Goal: Task Accomplishment & Management: Manage account settings

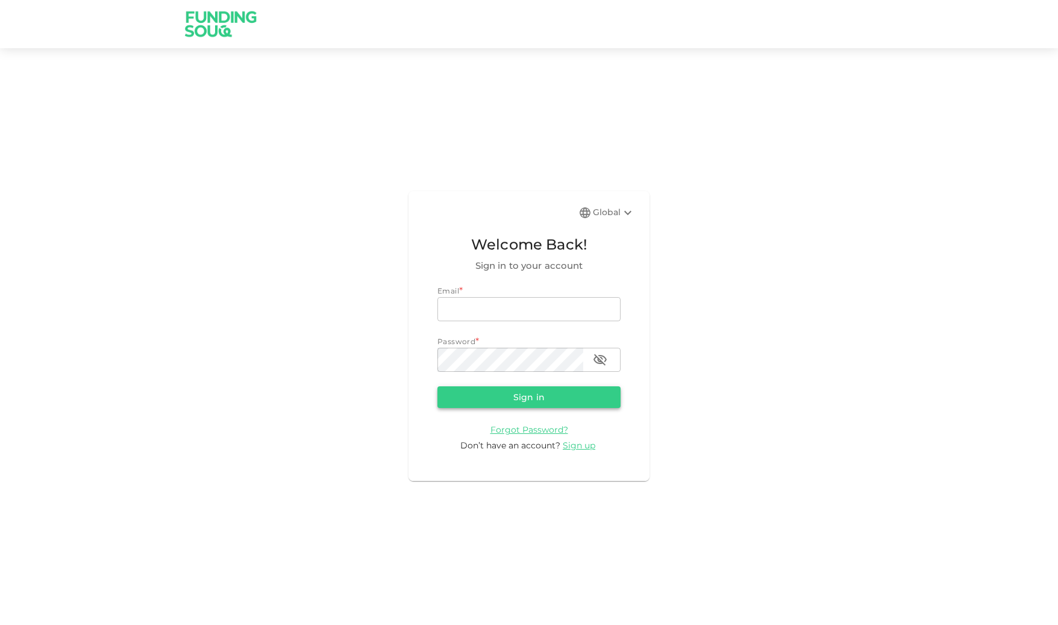
type input "[EMAIL_ADDRESS][DOMAIN_NAME]"
click at [551, 402] on button "Sign in" at bounding box center [529, 397] width 183 height 22
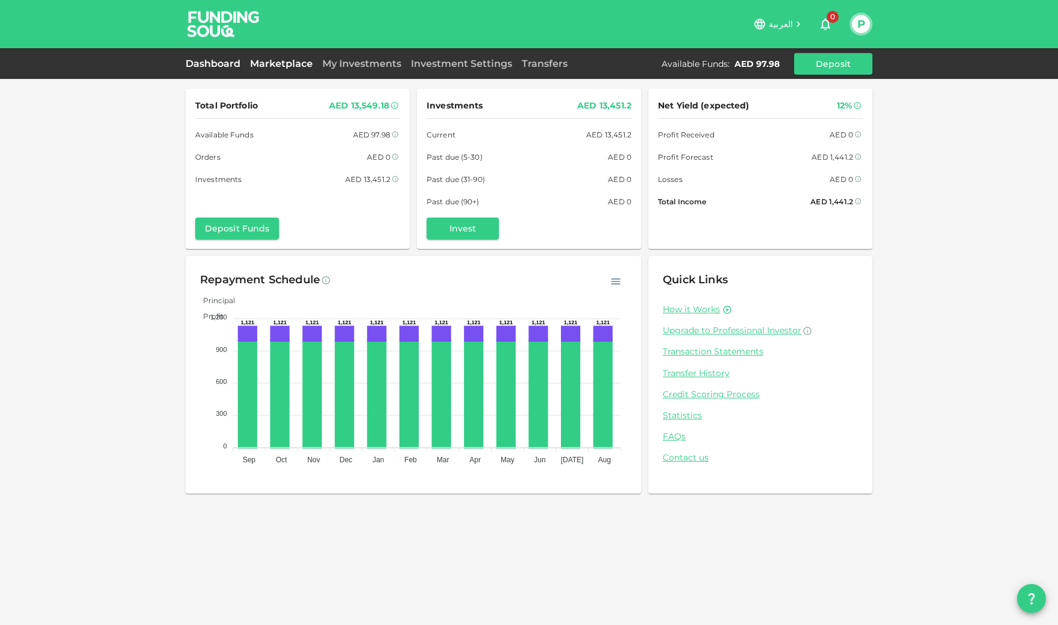
click at [277, 63] on link "Marketplace" at bounding box center [281, 63] width 72 height 11
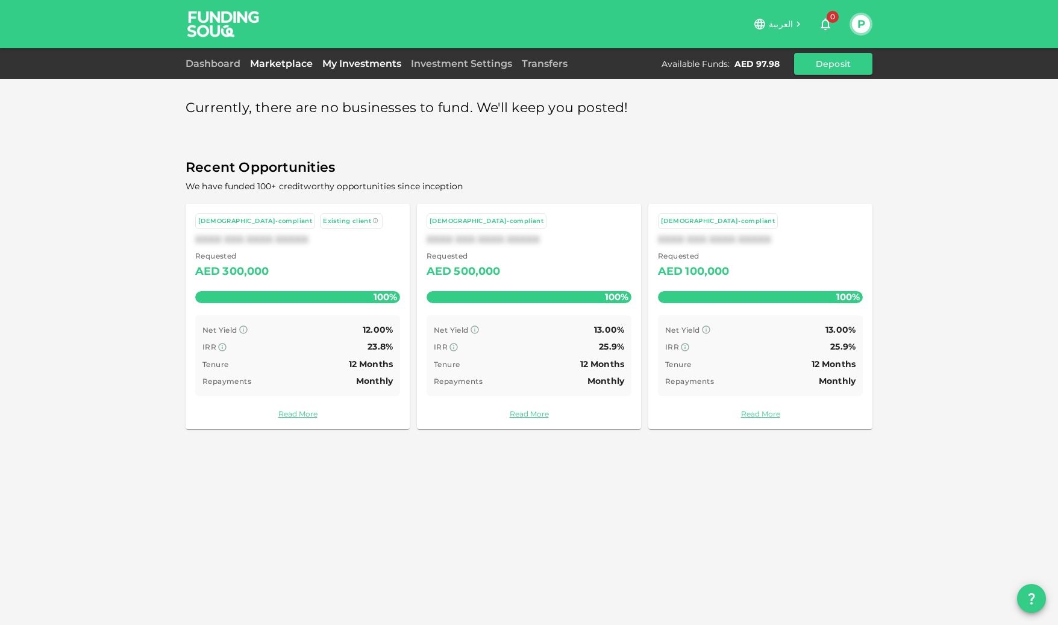
click at [363, 67] on link "My Investments" at bounding box center [362, 63] width 89 height 11
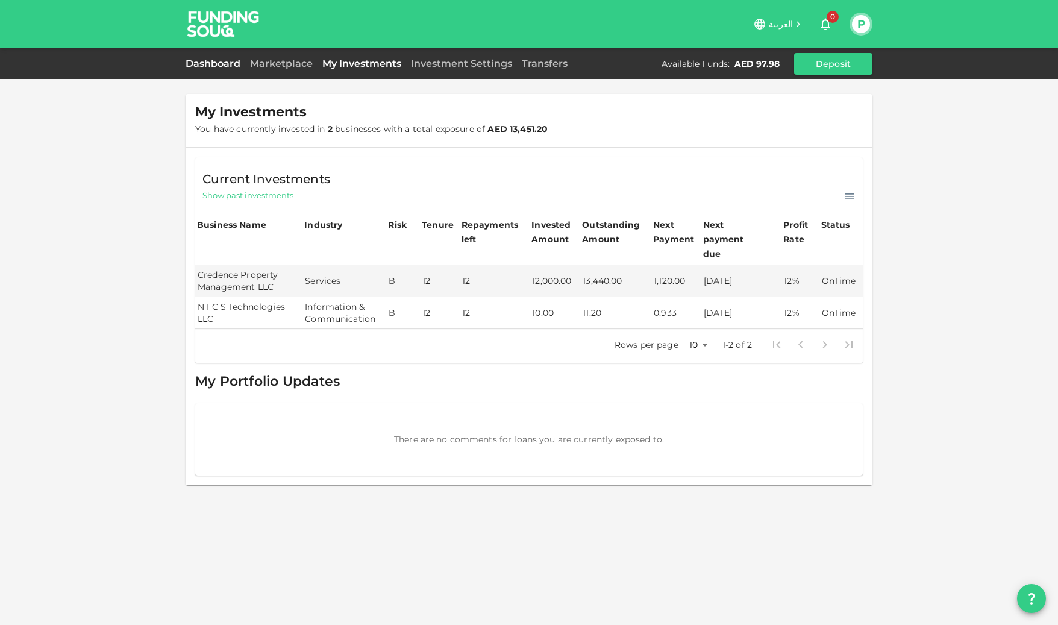
click at [218, 60] on link "Dashboard" at bounding box center [216, 63] width 60 height 11
